Goal: Task Accomplishment & Management: Use online tool/utility

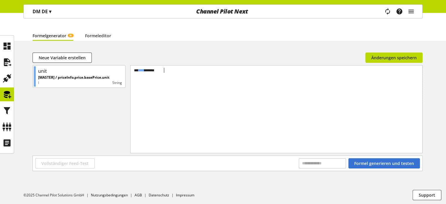
scroll to position [50, 0]
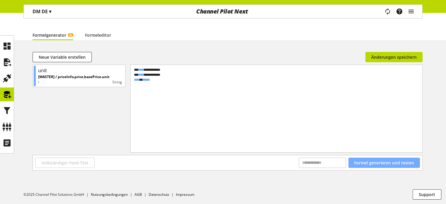
click at [369, 162] on span "Formel generieren und testen" at bounding box center [384, 162] width 60 height 6
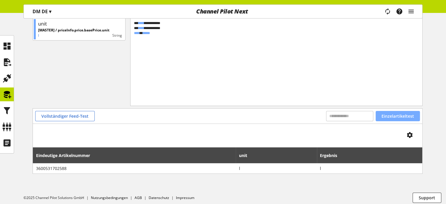
scroll to position [100, 0]
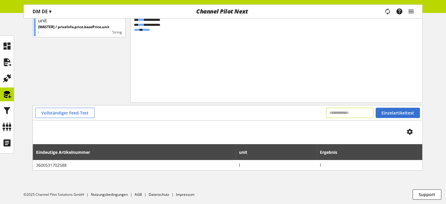
click at [356, 115] on input "text" at bounding box center [349, 113] width 47 height 10
paste input "**********"
type input "**********"
click at [400, 110] on span "Einzelartikeltest" at bounding box center [397, 113] width 33 height 6
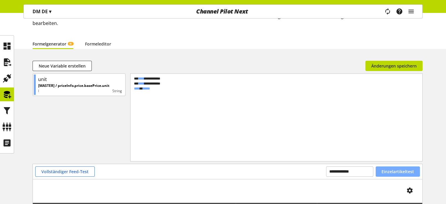
scroll to position [41, 0]
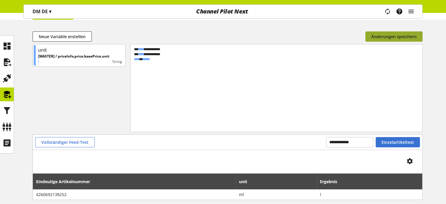
click at [390, 40] on button "Änderungen speichern" at bounding box center [393, 36] width 57 height 10
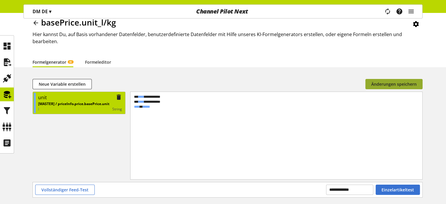
scroll to position [0, 0]
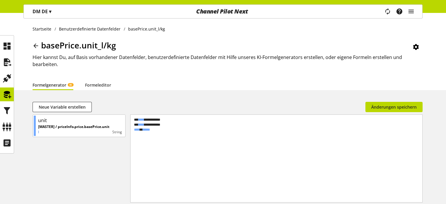
click at [34, 41] on icon at bounding box center [35, 45] width 7 height 11
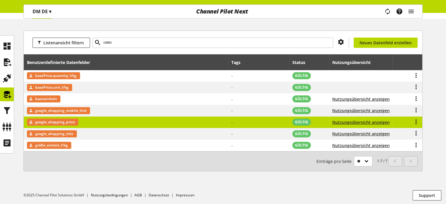
scroll to position [65, 0]
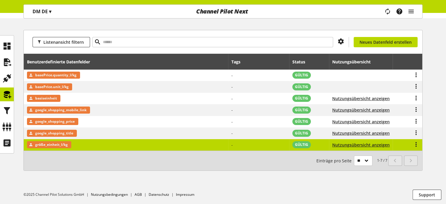
click at [50, 145] on span "größe_einheit_l/kg" at bounding box center [51, 144] width 33 height 7
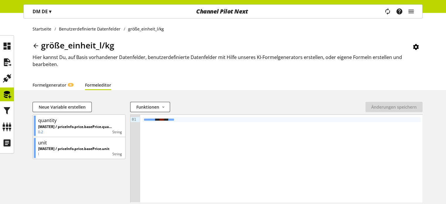
click at [36, 44] on icon at bounding box center [35, 45] width 7 height 11
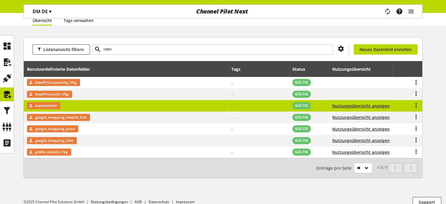
scroll to position [59, 0]
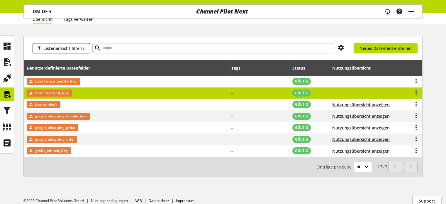
click at [52, 92] on span "basePrice.unit_l/kg" at bounding box center [51, 92] width 33 height 7
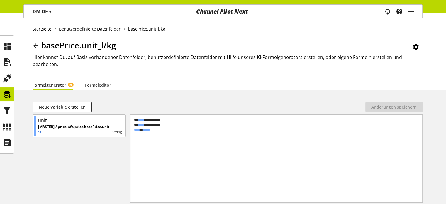
click at [37, 44] on icon at bounding box center [35, 45] width 7 height 11
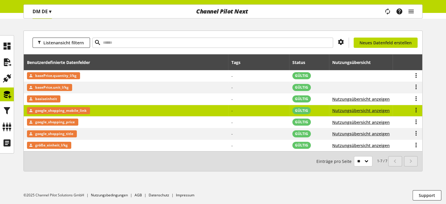
scroll to position [65, 0]
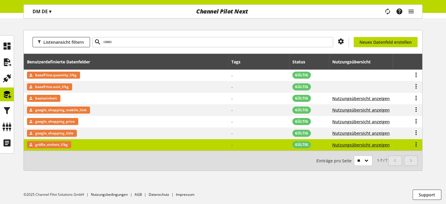
click at [45, 145] on span "größe_einheit_l/kg" at bounding box center [51, 144] width 33 height 7
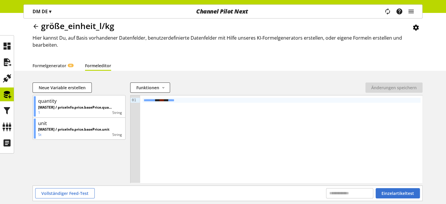
scroll to position [29, 0]
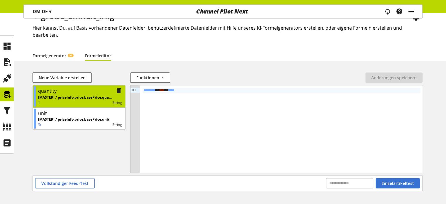
click at [87, 96] on p "[MASTER] / priceInfo.price.basePrice.quantity" at bounding box center [75, 97] width 74 height 5
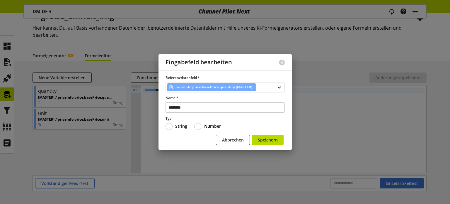
click at [268, 85] on div "priceInfo.price.basePrice.quantity [MASTER]" at bounding box center [225, 87] width 119 height 10
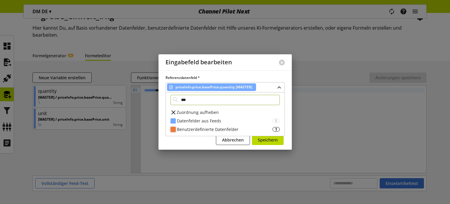
type input "***"
click at [205, 129] on div "Benutzerdefinierte Datenfelder" at bounding box center [225, 129] width 96 height 6
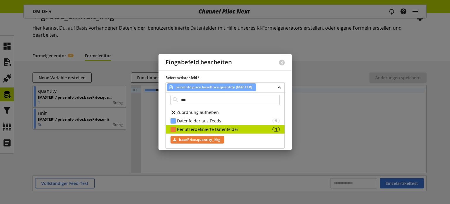
click at [201, 137] on span "basePrice.quantity_l/kg" at bounding box center [199, 139] width 41 height 7
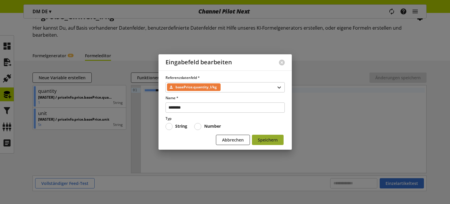
click at [263, 139] on span "Speichern" at bounding box center [268, 140] width 20 height 6
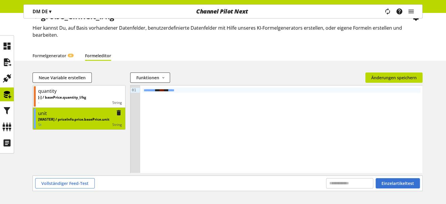
click at [90, 120] on p "[MASTER] / priceInfo.price.basePrice.unit" at bounding box center [73, 119] width 71 height 5
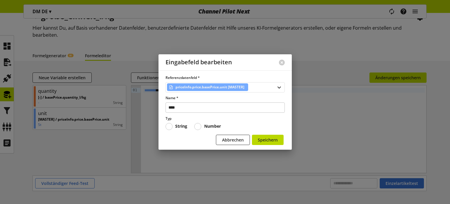
click at [207, 86] on span "priceInfo.price.basePrice.unit [MASTER]" at bounding box center [209, 86] width 69 height 7
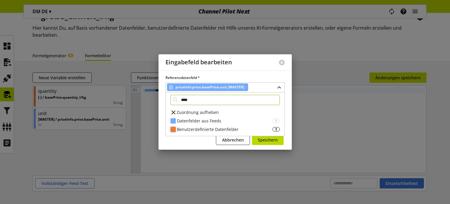
type input "****"
click at [216, 128] on div "Benutzerdefinierte Datenfelder" at bounding box center [225, 129] width 96 height 6
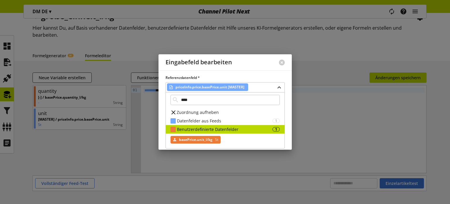
click at [195, 137] on span "basePrice.unit_l/kg" at bounding box center [195, 139] width 33 height 7
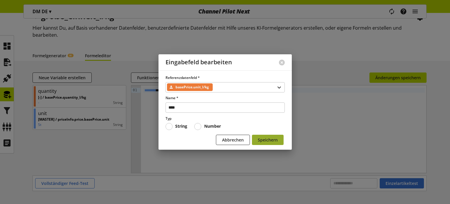
click at [279, 137] on button "Speichern" at bounding box center [268, 139] width 32 height 10
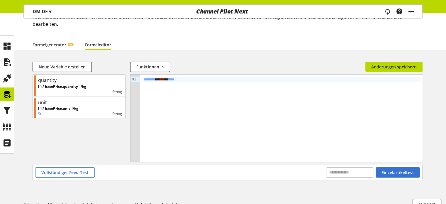
scroll to position [50, 0]
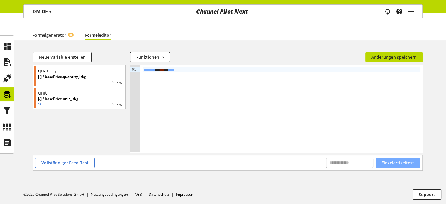
click at [385, 160] on span "Einzelartikeltest" at bounding box center [397, 162] width 33 height 6
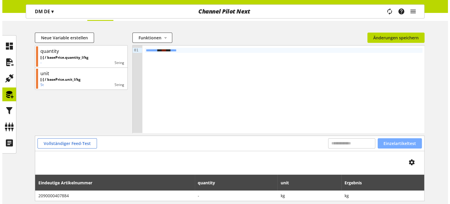
scroll to position [79, 0]
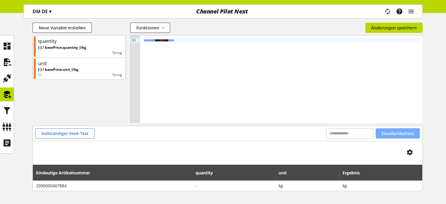
click at [392, 133] on span "Einzelartikeltest" at bounding box center [397, 133] width 33 height 6
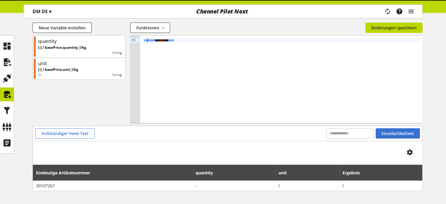
click at [147, 41] on span "********" at bounding box center [150, 40] width 12 height 4
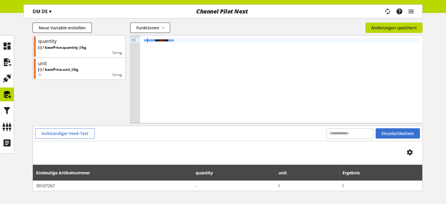
click at [144, 40] on span "********" at bounding box center [150, 40] width 12 height 4
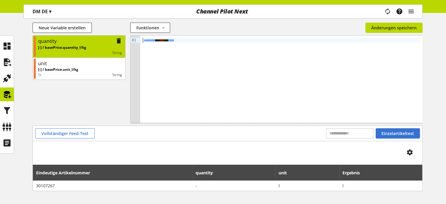
click at [82, 51] on p "-" at bounding box center [62, 52] width 48 height 5
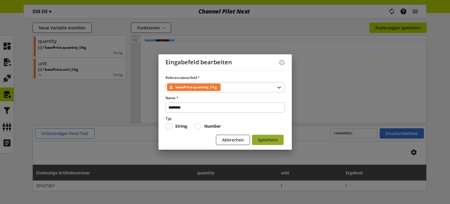
click at [265, 141] on span "Speichern" at bounding box center [268, 140] width 20 height 6
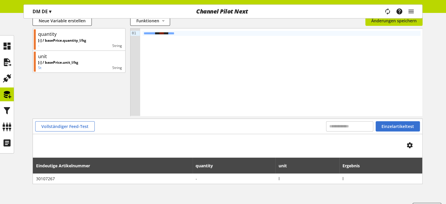
scroll to position [28, 0]
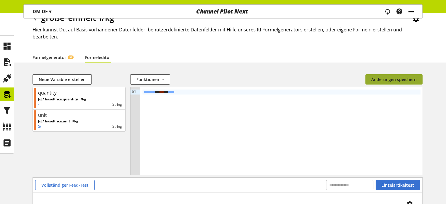
click at [396, 78] on span "Änderungen speichern" at bounding box center [393, 79] width 45 height 6
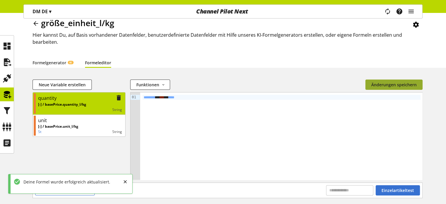
scroll to position [50, 0]
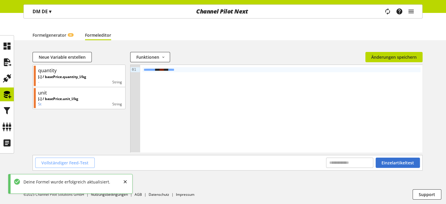
click at [69, 163] on span "Vollständiger Feed-Test" at bounding box center [64, 162] width 47 height 6
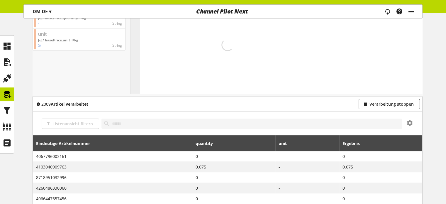
scroll to position [138, 0]
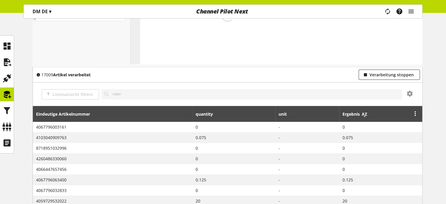
click at [366, 116] on icon at bounding box center [364, 114] width 7 height 11
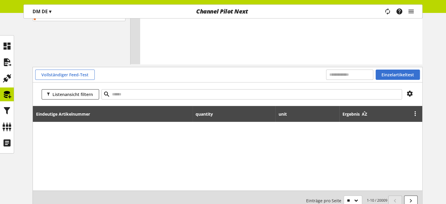
click at [366, 116] on icon at bounding box center [364, 114] width 7 height 11
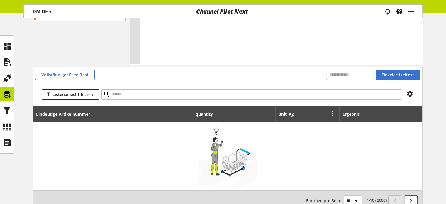
click at [292, 115] on icon at bounding box center [291, 114] width 7 height 11
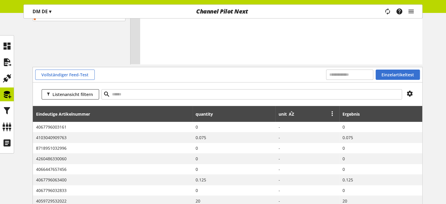
click at [292, 115] on icon at bounding box center [291, 114] width 7 height 11
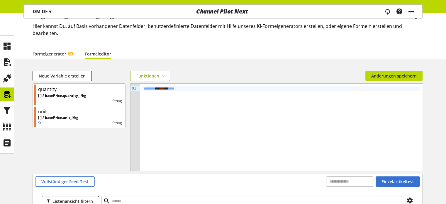
scroll to position [21, 0]
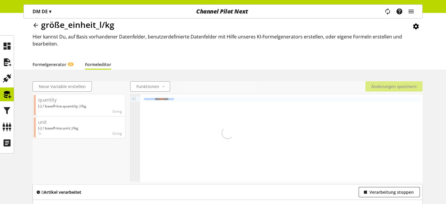
click at [35, 27] on icon at bounding box center [35, 25] width 7 height 11
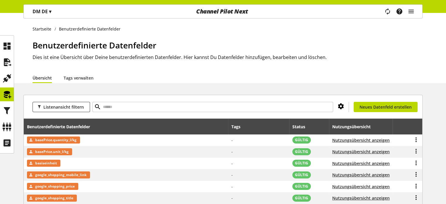
click at [344, 105] on icon at bounding box center [340, 106] width 7 height 11
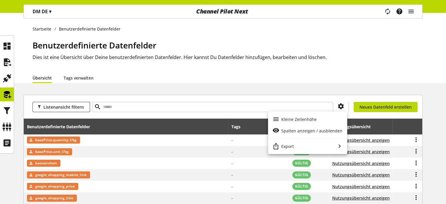
click at [307, 85] on div "Startseite Benutzerdefinierte Datenfelder Benutzerdefinierte Datenfelder Dies i…" at bounding box center [223, 141] width 446 height 256
